Goal: Complete application form: Complete application form

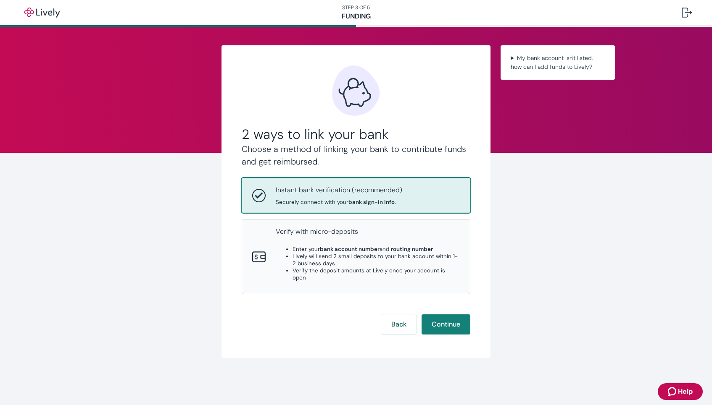
click at [345, 199] on span "Securely connect with your bank sign-in info ." at bounding box center [339, 202] width 126 height 7
click at [448, 316] on button "Continue" at bounding box center [445, 325] width 49 height 20
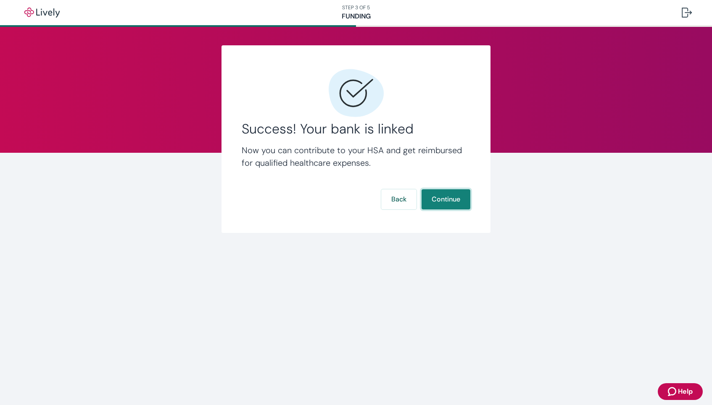
click at [456, 195] on button "Continue" at bounding box center [445, 199] width 49 height 20
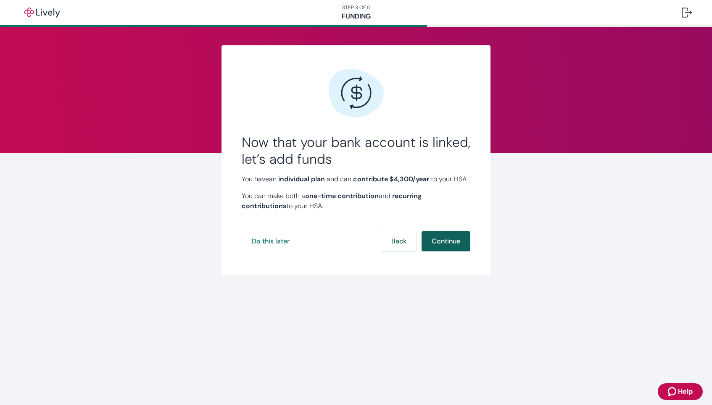
click at [455, 252] on button "Continue" at bounding box center [445, 241] width 49 height 20
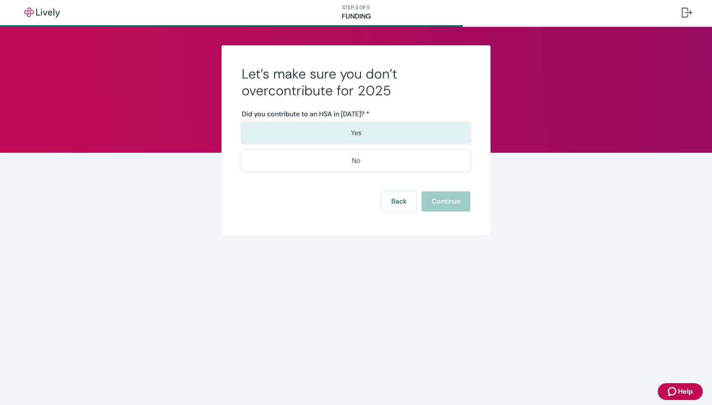
click at [371, 131] on button "Yes" at bounding box center [356, 133] width 229 height 21
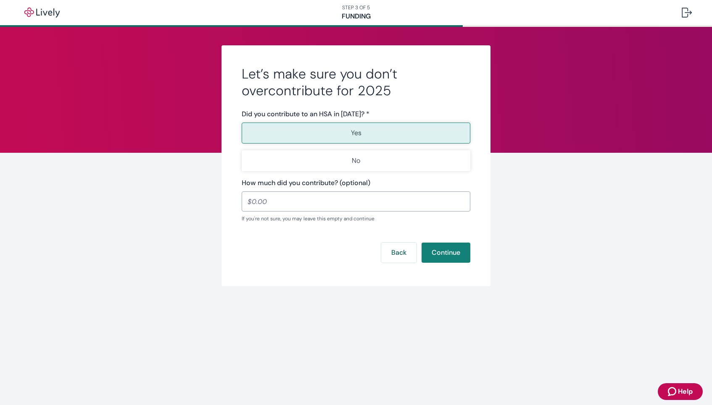
click at [545, 158] on div "Let’s make sure you don’t overcontribute for 2025 Did you contribute to an HSA …" at bounding box center [355, 165] width 403 height 241
click at [289, 201] on input "How much did you contribute? (optional)" at bounding box center [356, 201] width 229 height 17
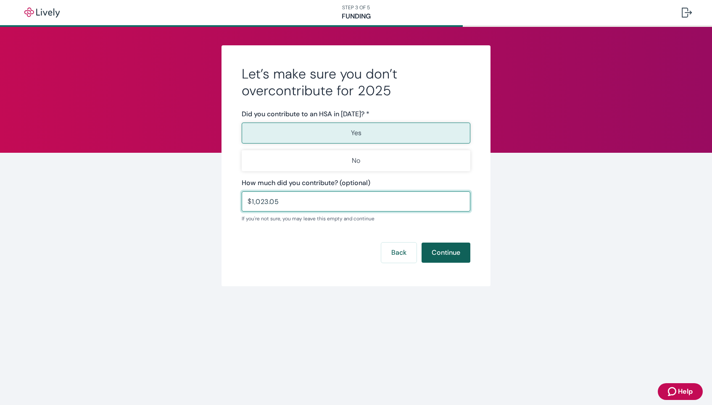
type input "1,023.05"
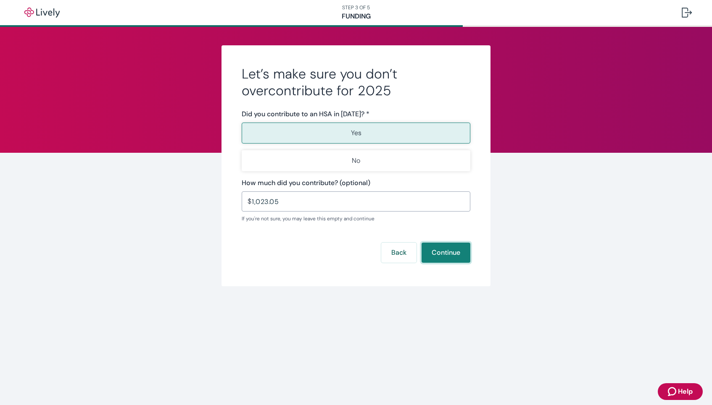
click at [445, 253] on button "Continue" at bounding box center [445, 253] width 49 height 20
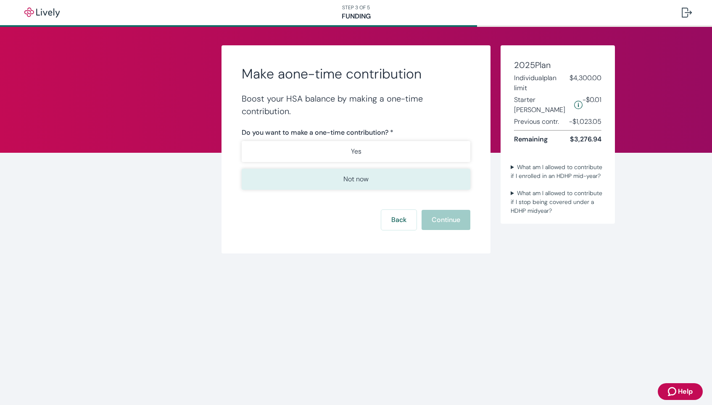
click at [355, 178] on p "Not now" at bounding box center [355, 179] width 25 height 10
click at [447, 211] on button "Continue" at bounding box center [445, 220] width 49 height 20
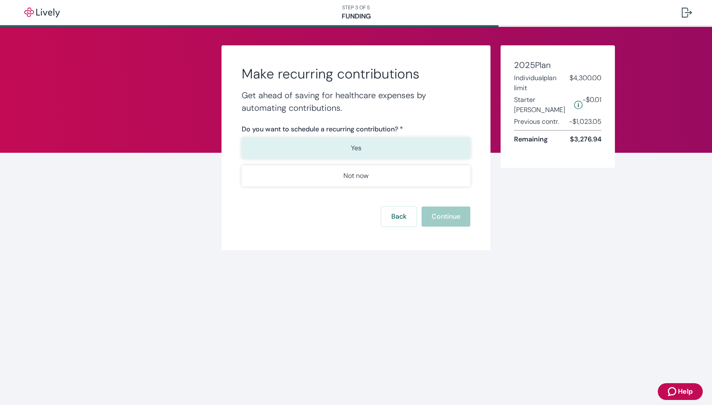
click at [368, 150] on button "Yes" at bounding box center [356, 148] width 229 height 21
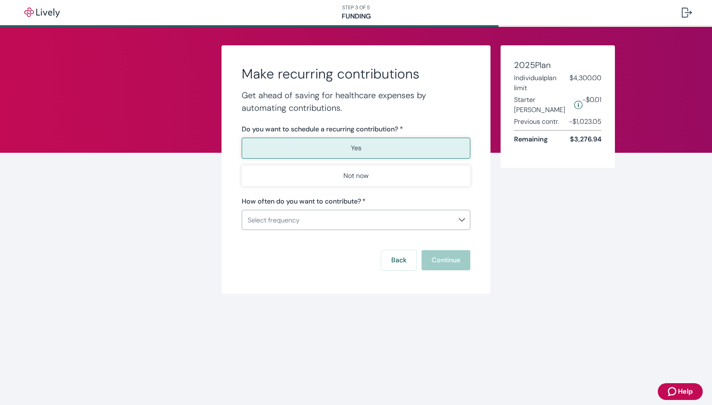
click at [317, 223] on body "STEP 3 OF 5 Funding Make recurring contributions Get ahead of saving for health…" at bounding box center [356, 202] width 712 height 405
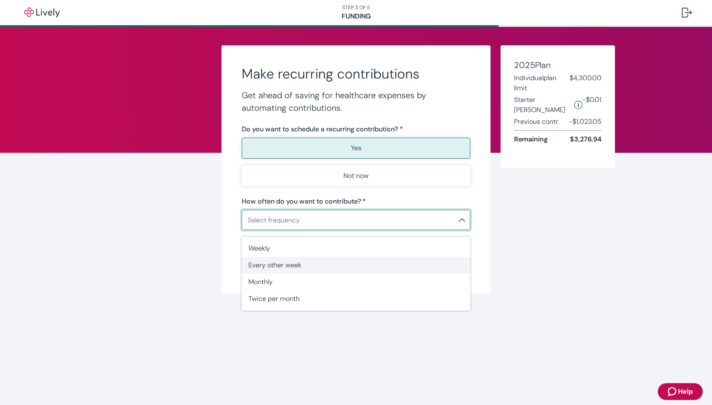
click at [280, 266] on span "Every other week" at bounding box center [355, 265] width 215 height 10
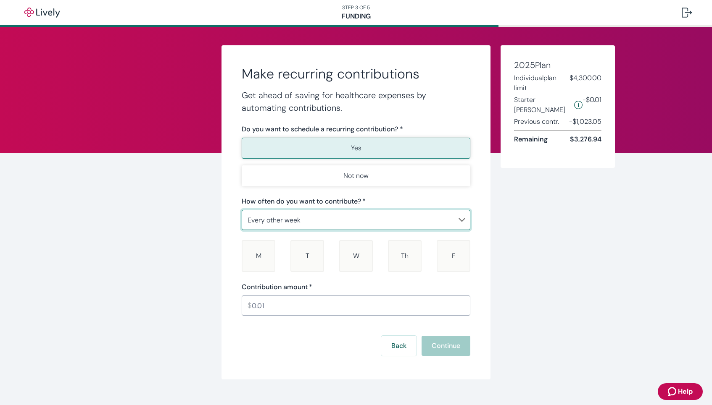
click at [299, 220] on body "STEP 3 OF 5 Funding Make recurring contributions Get ahead of saving for health…" at bounding box center [356, 202] width 712 height 405
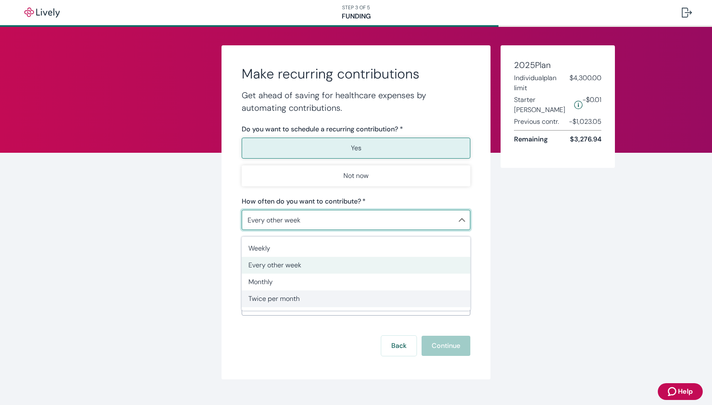
click at [279, 297] on span "Twice per month" at bounding box center [355, 299] width 215 height 10
type input "TwicePerMonth"
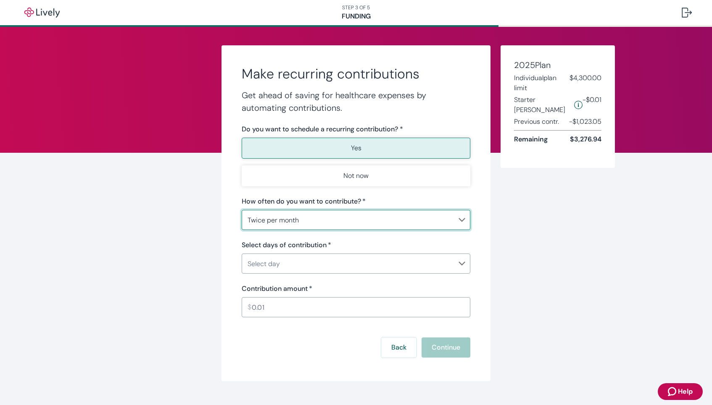
click at [286, 258] on body "STEP 3 OF 5 Funding Make recurring contributions Get ahead of saving for health…" at bounding box center [356, 202] width 712 height 405
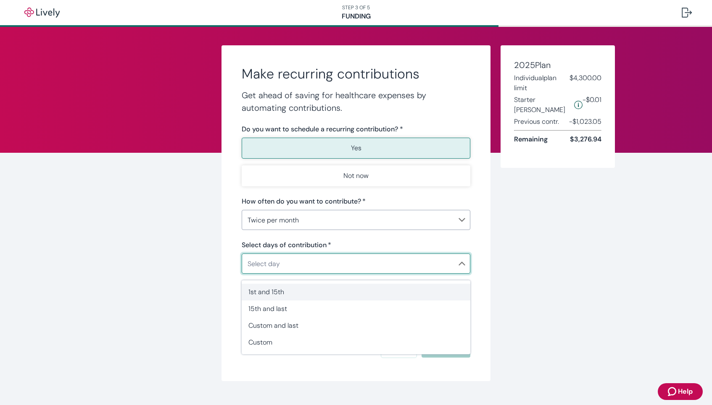
click at [289, 289] on span "1st and 15th" at bounding box center [355, 292] width 215 height 10
type input "TwicePerMonth1stAnd15th"
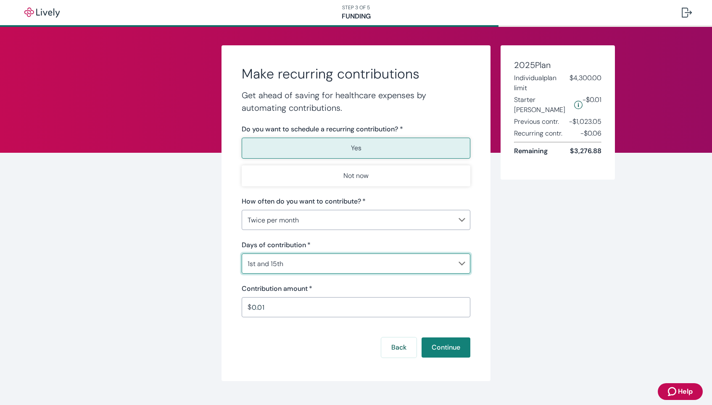
click at [274, 307] on input "0.01" at bounding box center [361, 307] width 218 height 17
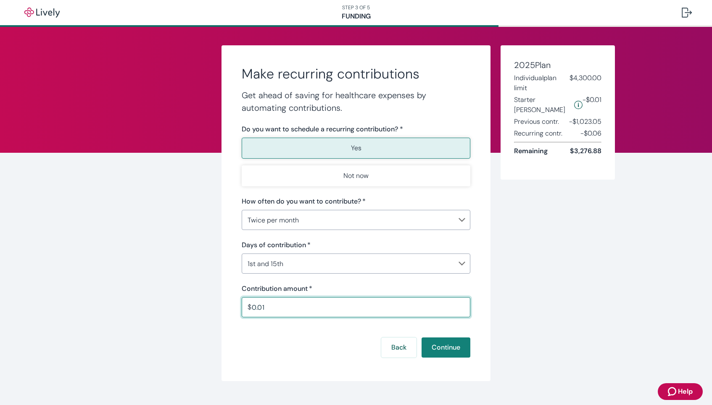
click at [274, 307] on input "0.01" at bounding box center [361, 307] width 218 height 17
type input "546.14"
click at [439, 350] on button "Continue" at bounding box center [445, 348] width 49 height 20
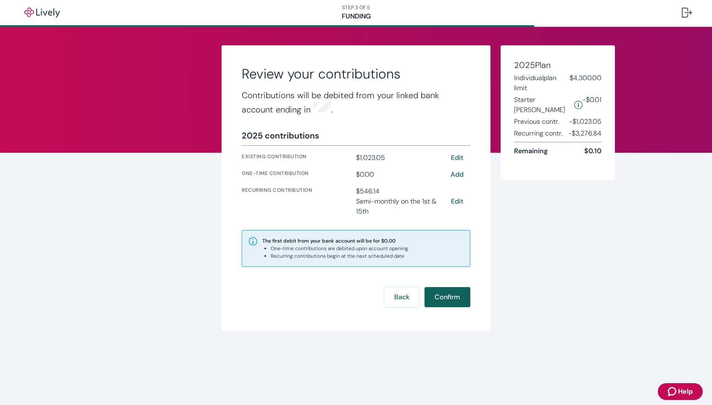
click at [455, 295] on button "Confirm" at bounding box center [447, 297] width 46 height 20
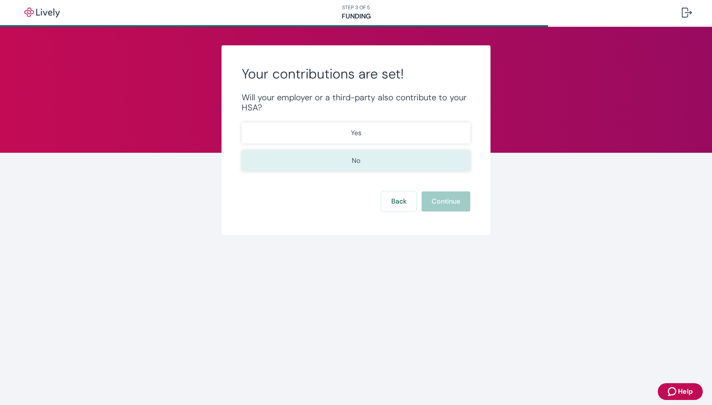
click at [363, 162] on button "No" at bounding box center [356, 160] width 229 height 21
click at [447, 202] on button "Continue" at bounding box center [445, 202] width 49 height 20
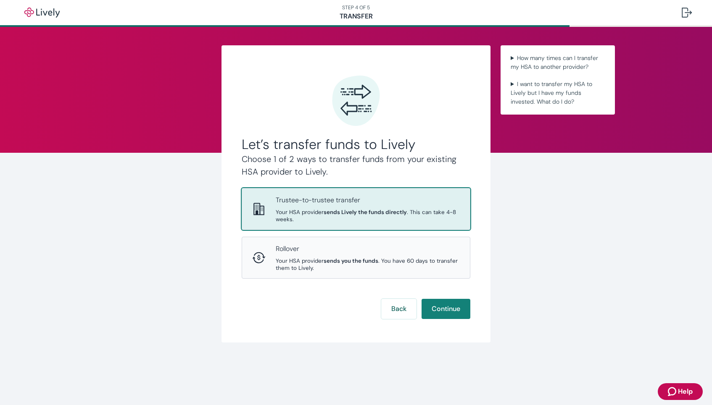
click at [310, 205] on div "Trustee-to-trustee transfer Your HSA provider sends Lively the funds directly .…" at bounding box center [368, 209] width 184 height 28
click at [443, 311] on button "Continue" at bounding box center [445, 309] width 49 height 20
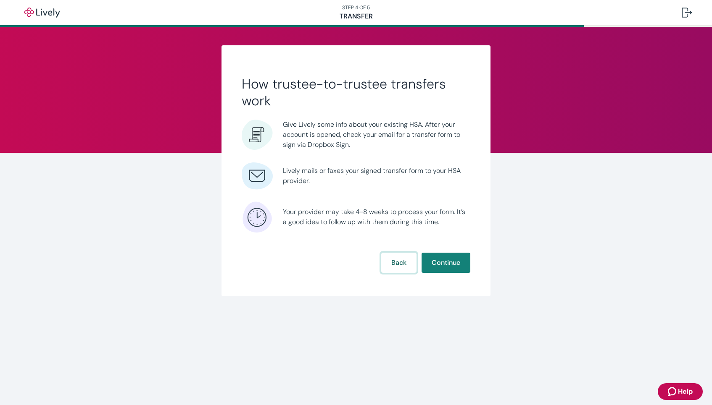
click at [399, 259] on button "Back" at bounding box center [398, 263] width 35 height 20
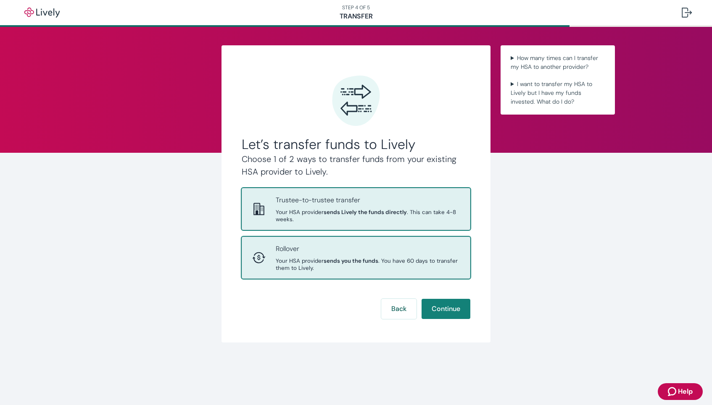
click at [385, 258] on span "Your HSA provider sends you the funds . You have 60 days to transfer them to Li…" at bounding box center [368, 265] width 184 height 14
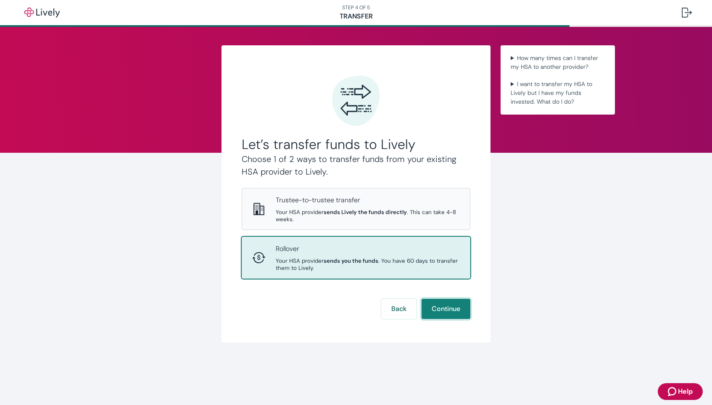
click at [454, 311] on button "Continue" at bounding box center [445, 309] width 49 height 20
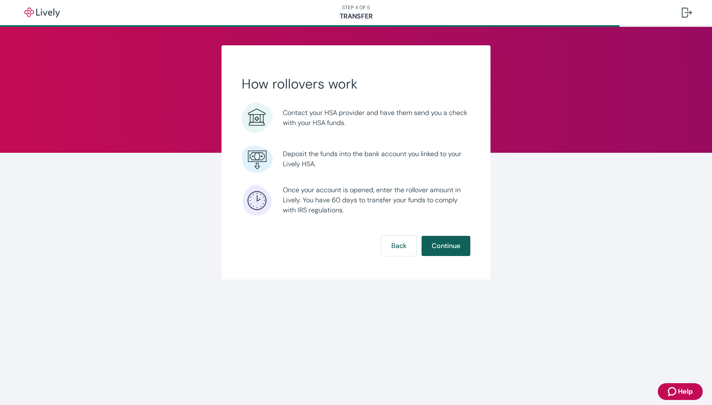
click at [453, 244] on button "Continue" at bounding box center [445, 246] width 49 height 20
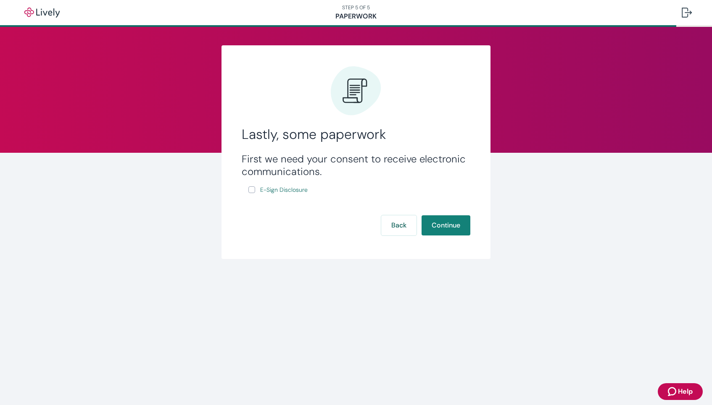
click at [251, 190] on input "E-Sign Disclosure" at bounding box center [251, 190] width 7 height 7
checkbox input "true"
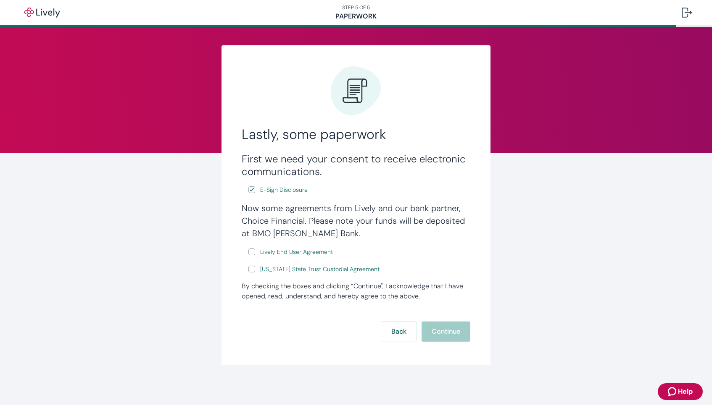
click at [250, 253] on input "Lively End User Agreement" at bounding box center [251, 252] width 7 height 7
checkbox input "true"
click at [253, 270] on input "[US_STATE] State Trust Custodial Agreement" at bounding box center [251, 269] width 7 height 7
checkbox input "true"
click at [445, 334] on button "Continue" at bounding box center [445, 332] width 49 height 20
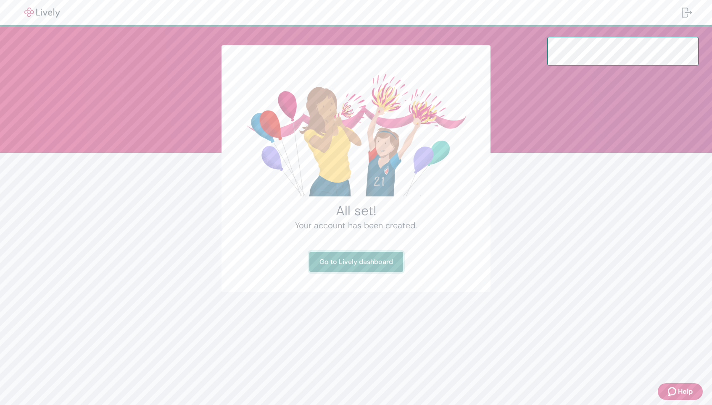
click at [356, 260] on link "Go to Lively dashboard" at bounding box center [356, 262] width 94 height 20
